Goal: Obtain resource: Obtain resource

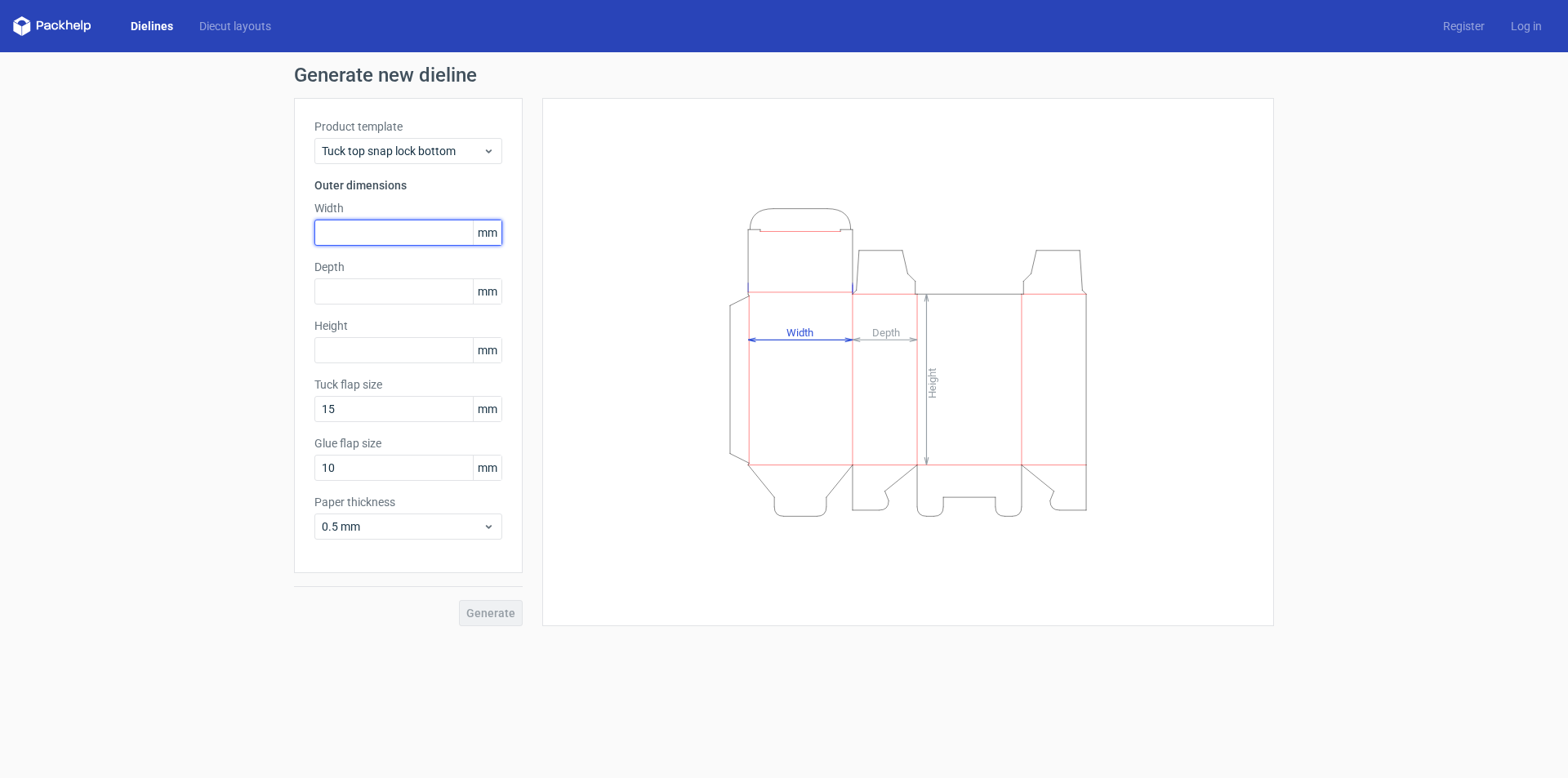
click at [419, 237] on input "text" at bounding box center [407, 233] width 187 height 26
click at [202, 25] on link "Diecut layouts" at bounding box center [235, 26] width 98 height 17
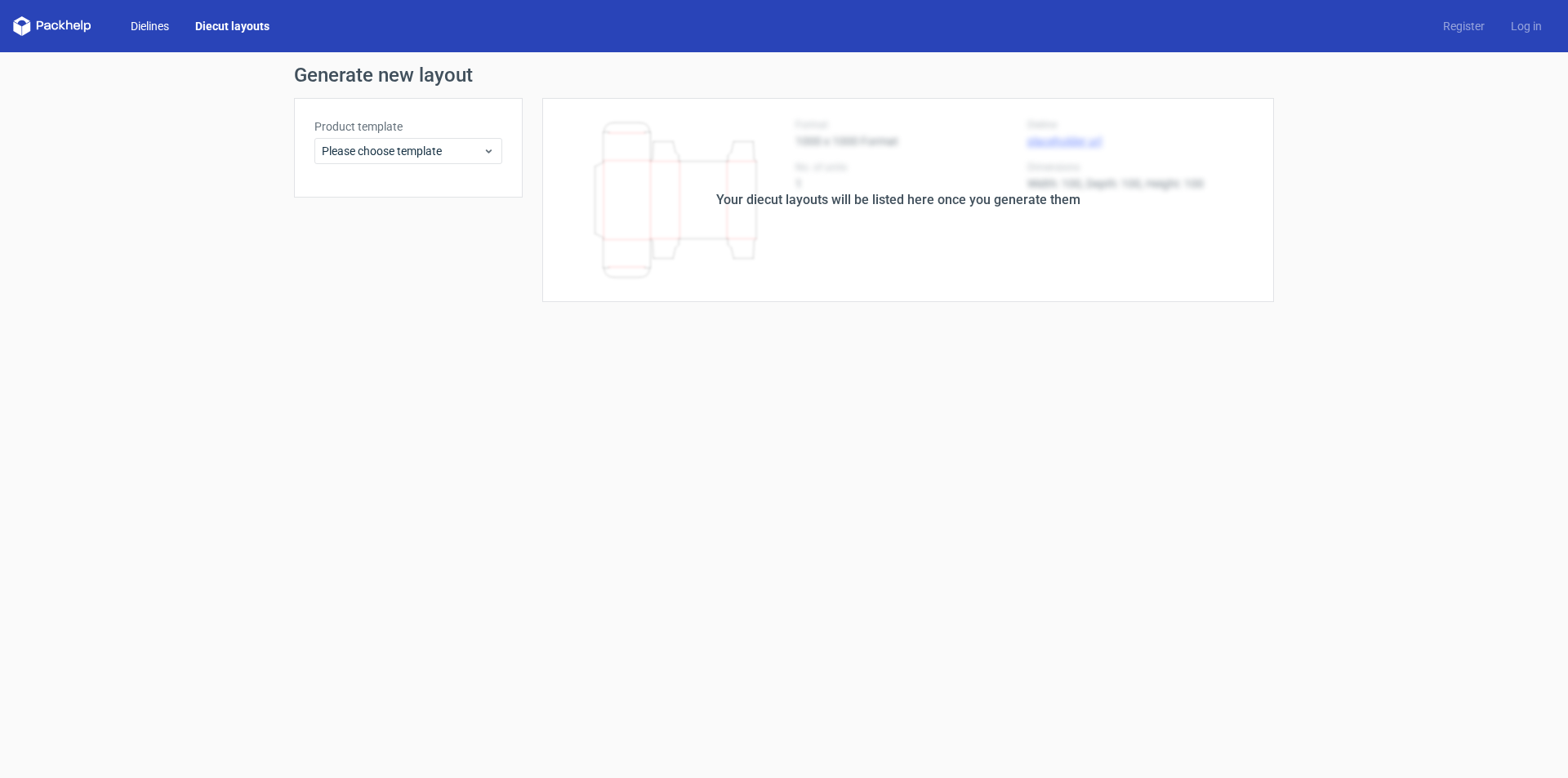
click at [159, 20] on link "Dielines" at bounding box center [149, 26] width 64 height 17
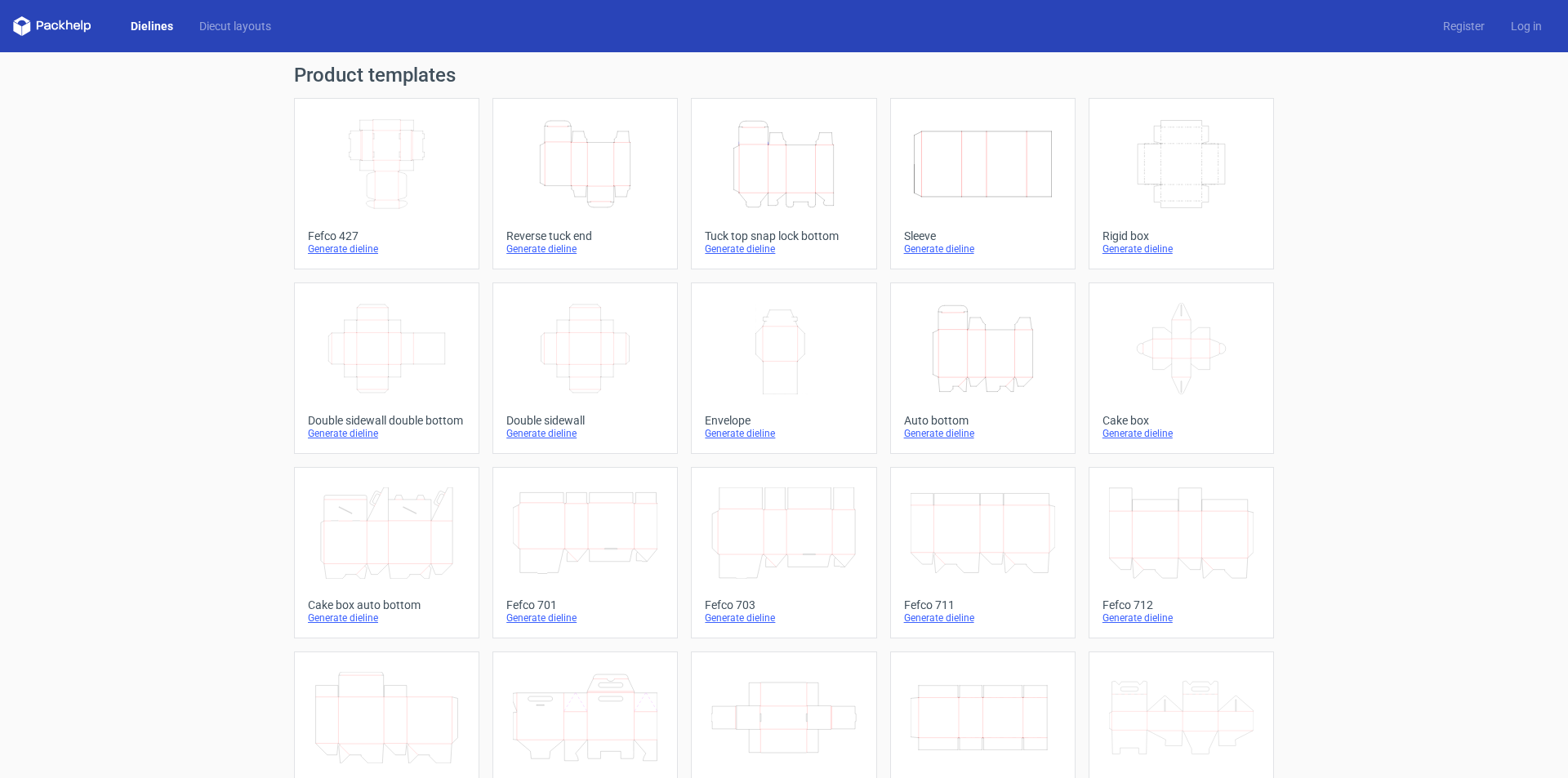
click at [619, 367] on icon "Width Depth Height" at bounding box center [585, 348] width 144 height 91
